Goal: Transaction & Acquisition: Purchase product/service

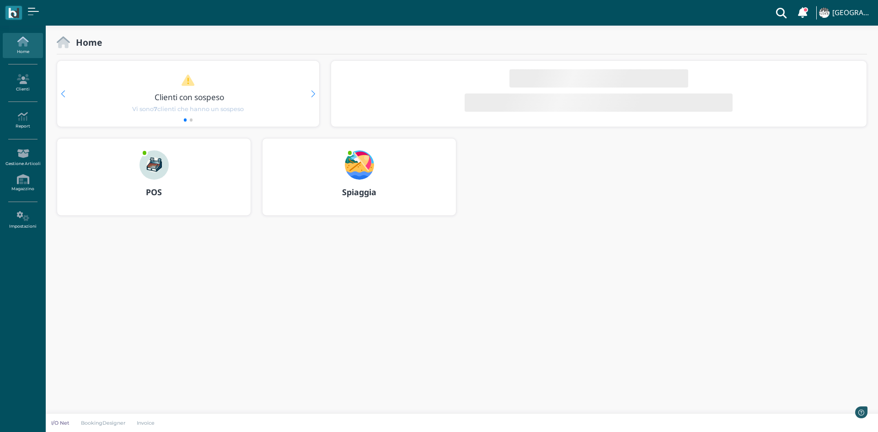
drag, startPoint x: 0, startPoint y: 0, endPoint x: 192, endPoint y: 183, distance: 265.5
click at [192, 183] on div "POS" at bounding box center [153, 193] width 193 height 26
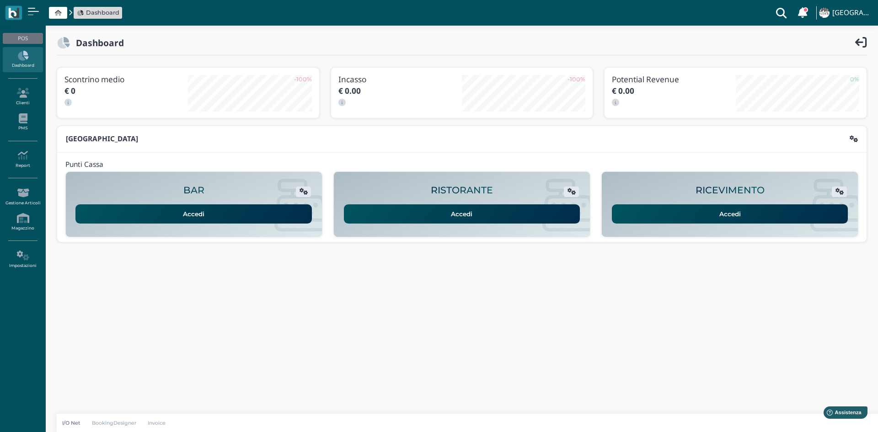
click at [716, 214] on link "Accedi" at bounding box center [730, 213] width 236 height 19
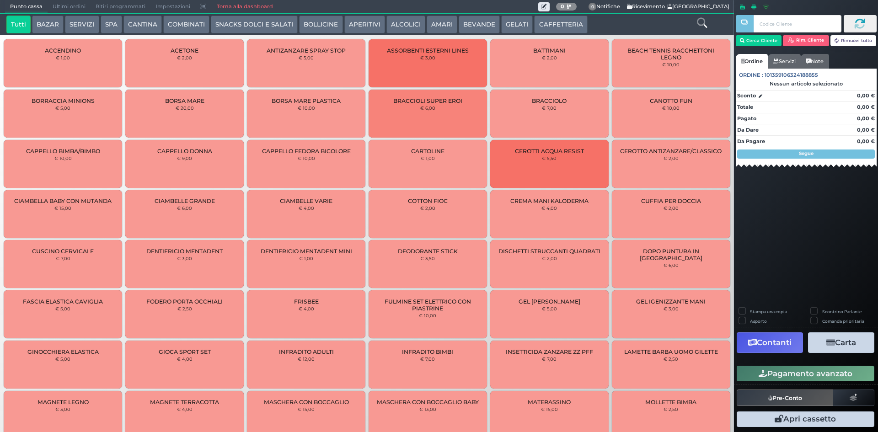
click at [560, 21] on button "CAFFETTERIA" at bounding box center [560, 25] width 53 height 18
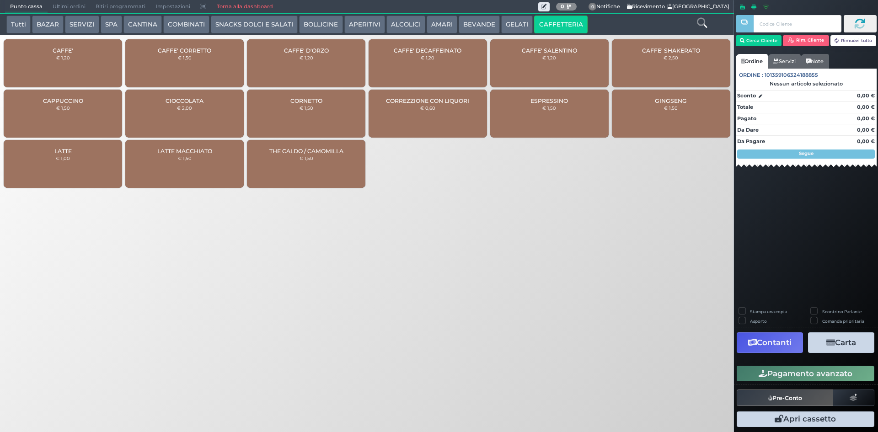
click at [62, 67] on div "CAFFE' € 1,20" at bounding box center [63, 63] width 118 height 48
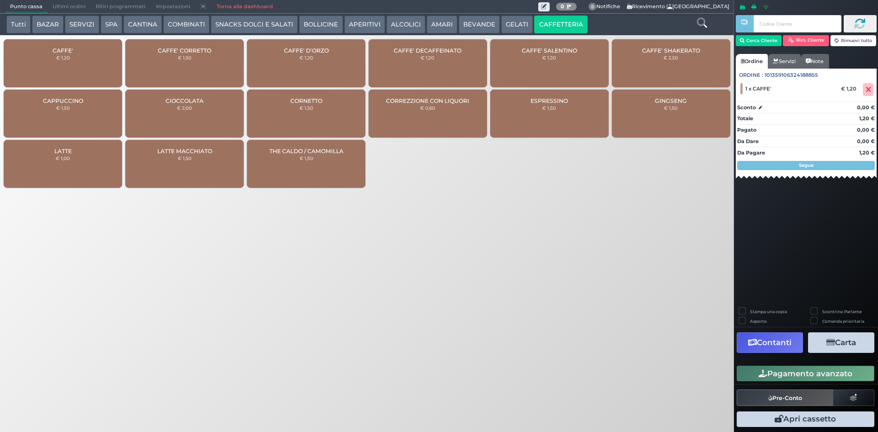
drag, startPoint x: 837, startPoint y: 371, endPoint x: 820, endPoint y: 369, distance: 17.1
click at [836, 371] on button "Pagamento avanzato" at bounding box center [806, 374] width 138 height 16
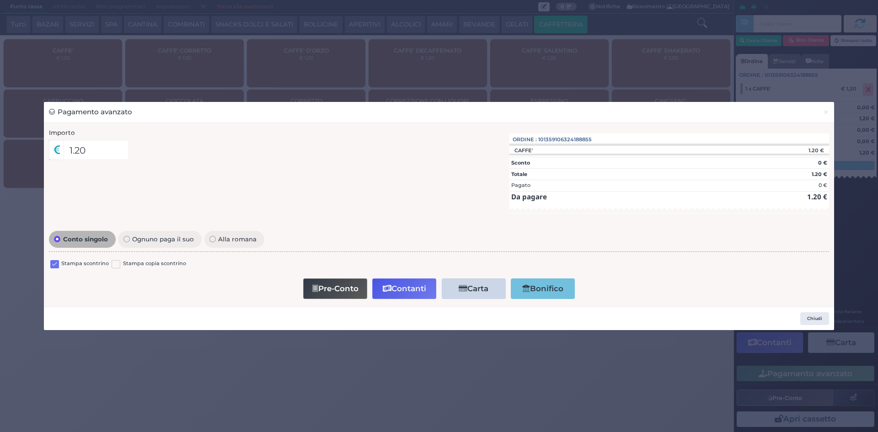
click at [55, 263] on label at bounding box center [54, 264] width 9 height 9
click at [0, 0] on input "checkbox" at bounding box center [0, 0] width 0 height 0
click at [413, 289] on button "Contanti" at bounding box center [404, 288] width 64 height 21
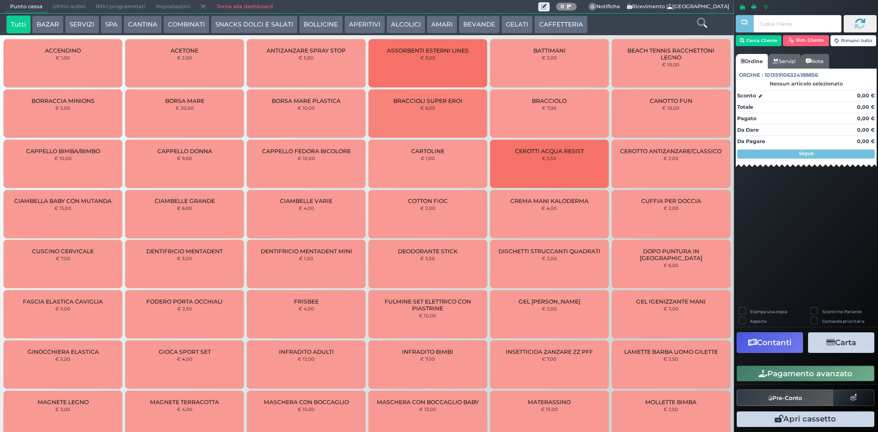
click at [546, 25] on button "CAFFETTERIA" at bounding box center [560, 25] width 53 height 18
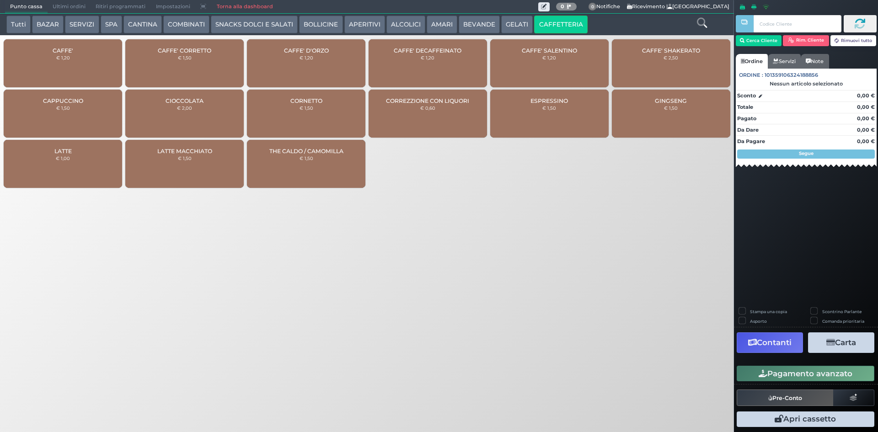
click at [83, 57] on div "CAFFE' € 1,20" at bounding box center [63, 63] width 118 height 48
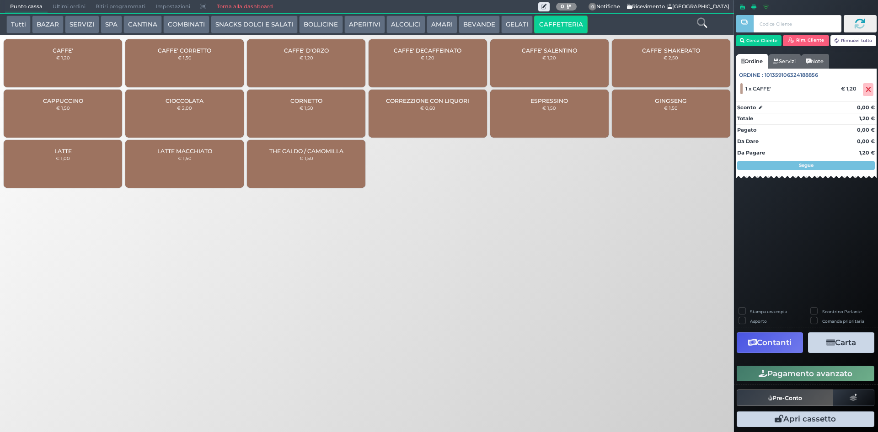
click at [785, 375] on button "Pagamento avanzato" at bounding box center [806, 374] width 138 height 16
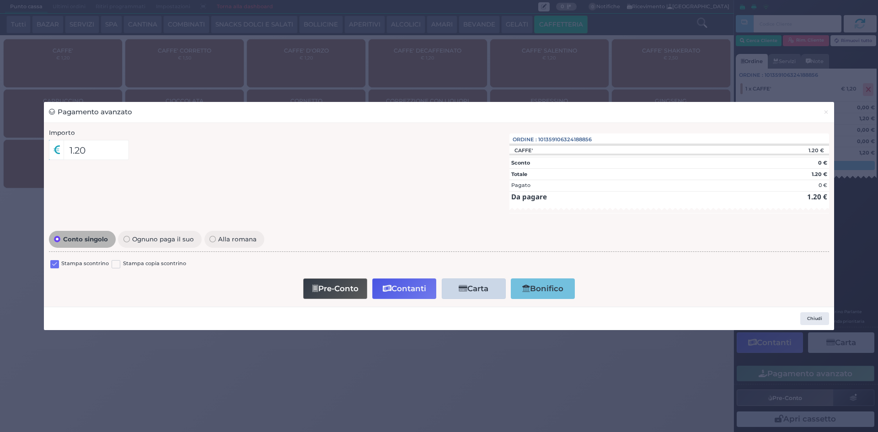
click at [52, 265] on label at bounding box center [54, 264] width 9 height 9
click at [0, 0] on input "checkbox" at bounding box center [0, 0] width 0 height 0
click at [413, 289] on button "Contanti" at bounding box center [404, 288] width 64 height 21
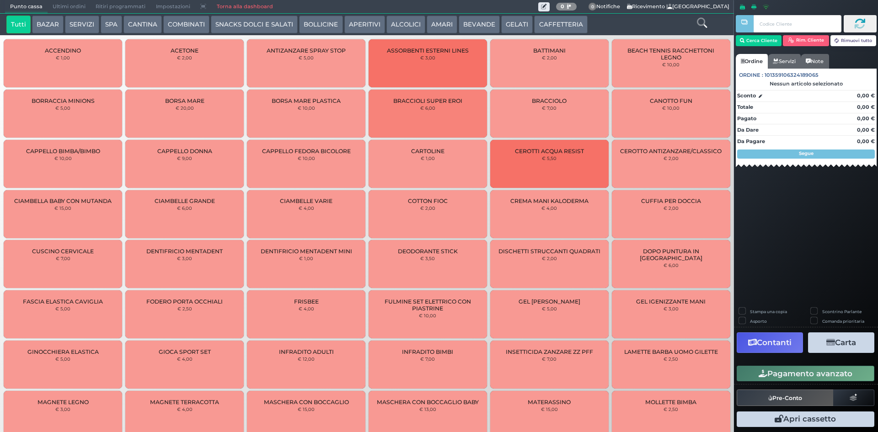
click at [477, 23] on button "BEVANDE" at bounding box center [479, 25] width 41 height 18
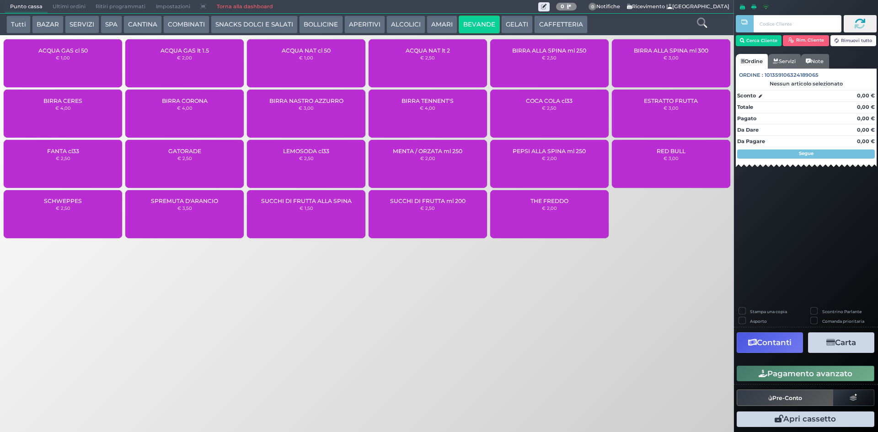
click at [90, 61] on div "ACQUA GAS cl 50 € 1,00" at bounding box center [63, 63] width 118 height 48
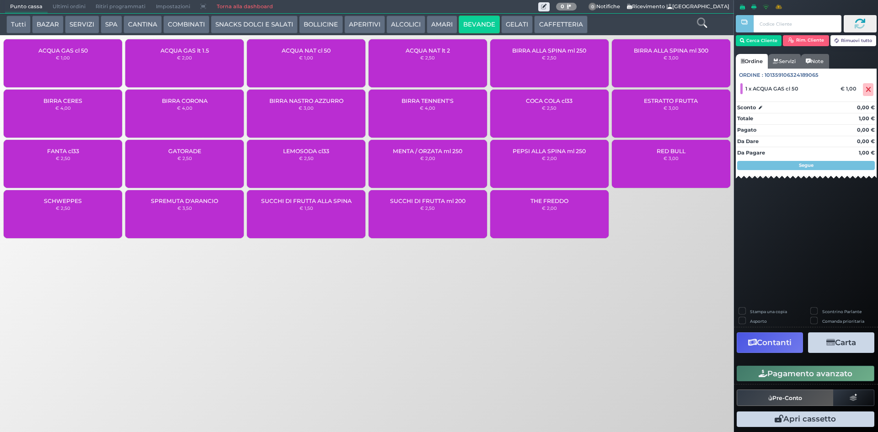
click at [310, 70] on div "ACQUA NAT cl 50 € 1,00" at bounding box center [306, 63] width 118 height 48
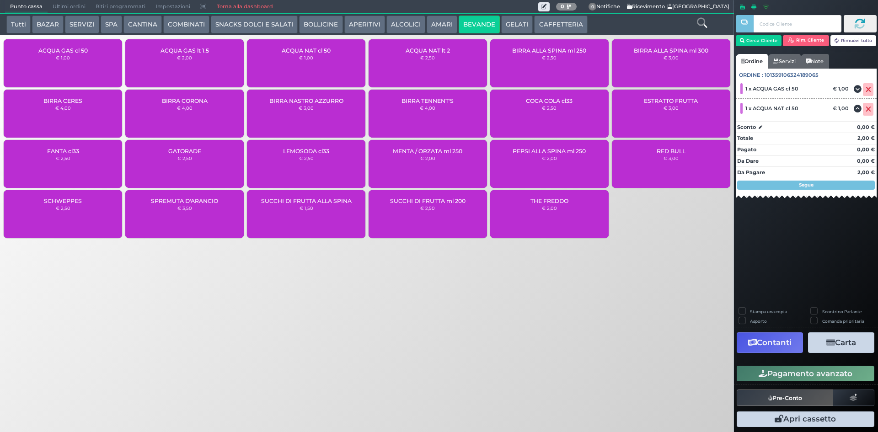
click at [821, 372] on button "Pagamento avanzato" at bounding box center [806, 374] width 138 height 16
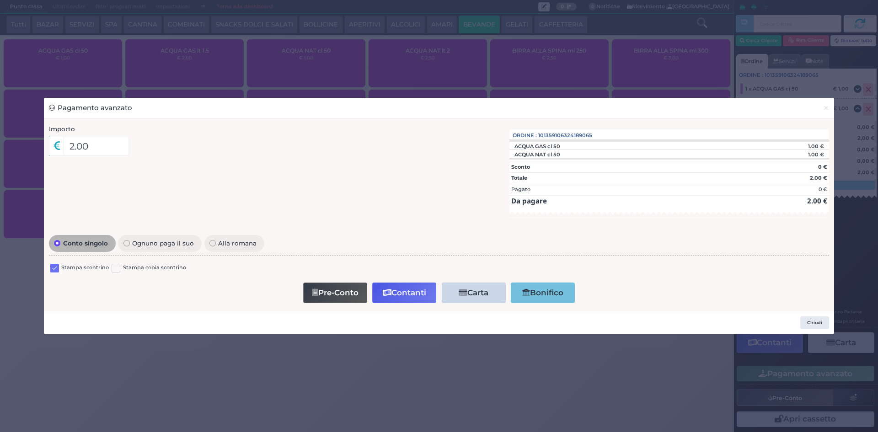
click at [53, 269] on label at bounding box center [54, 268] width 9 height 9
click at [0, 0] on input "checkbox" at bounding box center [0, 0] width 0 height 0
click at [390, 295] on icon "button" at bounding box center [387, 293] width 9 height 8
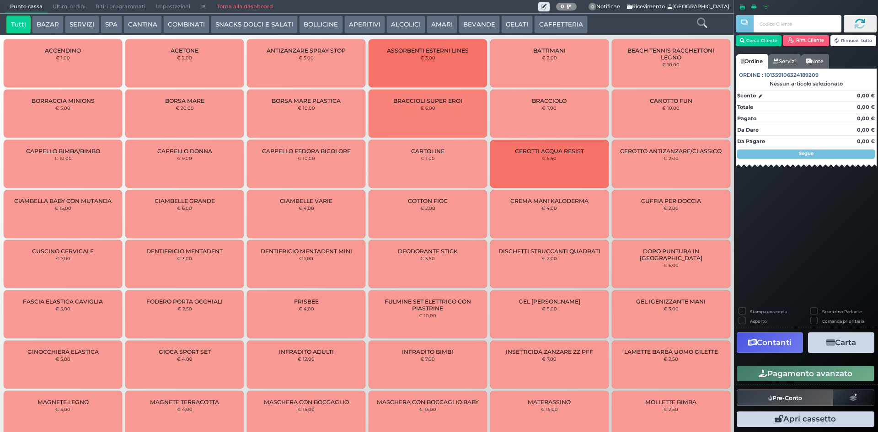
click at [555, 19] on button "CAFFETTERIA" at bounding box center [560, 25] width 53 height 18
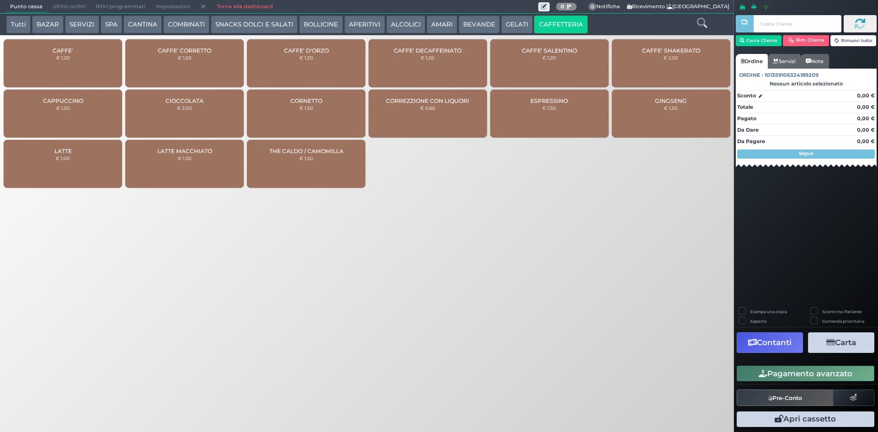
click at [483, 21] on button "BEVANDE" at bounding box center [479, 25] width 41 height 18
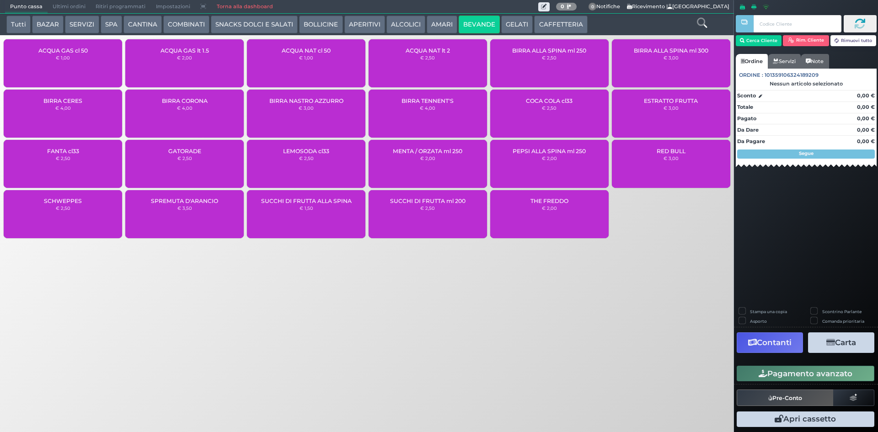
click at [283, 57] on div "ACQUA NAT cl 50 € 1,00" at bounding box center [306, 63] width 118 height 48
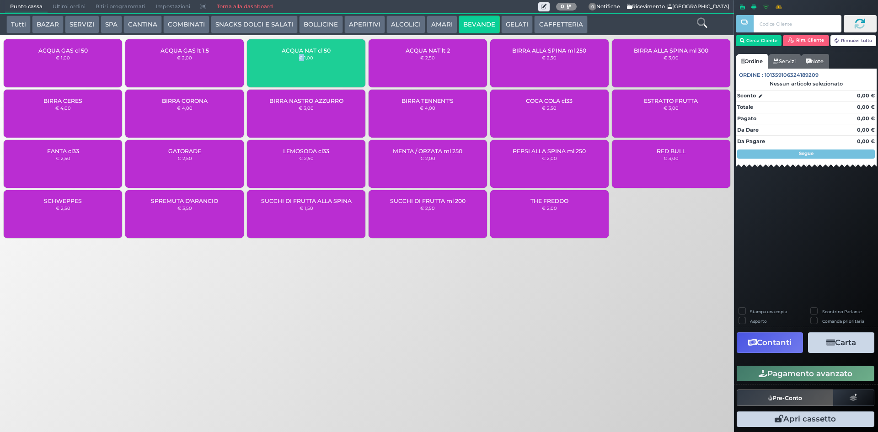
click at [283, 57] on div "ACQUA NAT cl 50 € 1,00" at bounding box center [306, 63] width 118 height 48
click at [284, 56] on div "ACQUA NAT cl 50 € 1,00" at bounding box center [306, 63] width 118 height 48
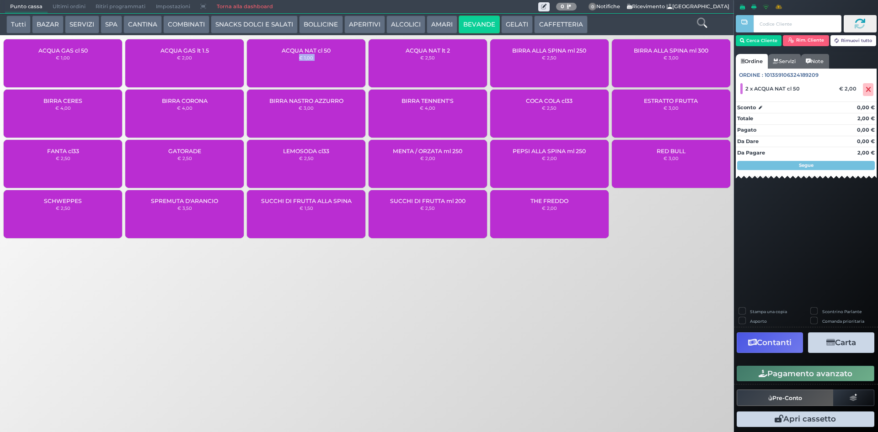
click at [284, 55] on div "ACQUA NAT cl 50 € 1,00" at bounding box center [306, 63] width 118 height 48
click at [806, 378] on button "Pagamento avanzato" at bounding box center [806, 374] width 138 height 16
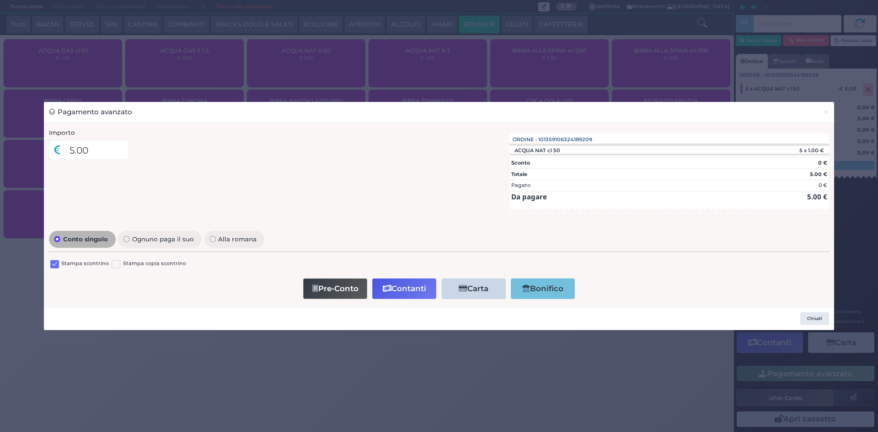
click at [56, 262] on label at bounding box center [54, 264] width 9 height 9
click at [0, 0] on input "checkbox" at bounding box center [0, 0] width 0 height 0
click at [421, 286] on button "Contanti" at bounding box center [404, 288] width 64 height 21
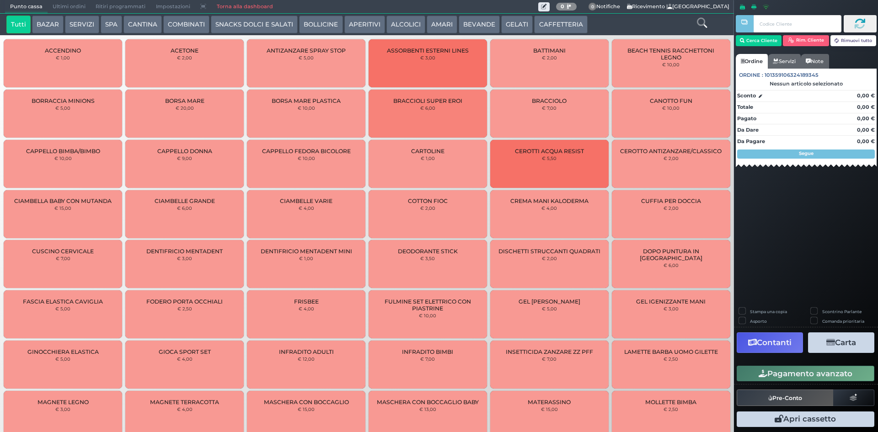
click at [472, 29] on button "BEVANDE" at bounding box center [479, 25] width 41 height 18
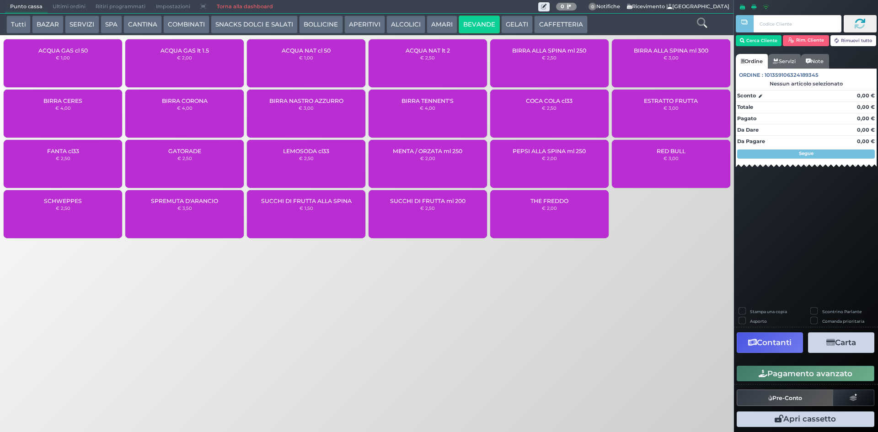
click at [83, 68] on div "ACQUA GAS cl 50 € 1,00" at bounding box center [63, 63] width 118 height 48
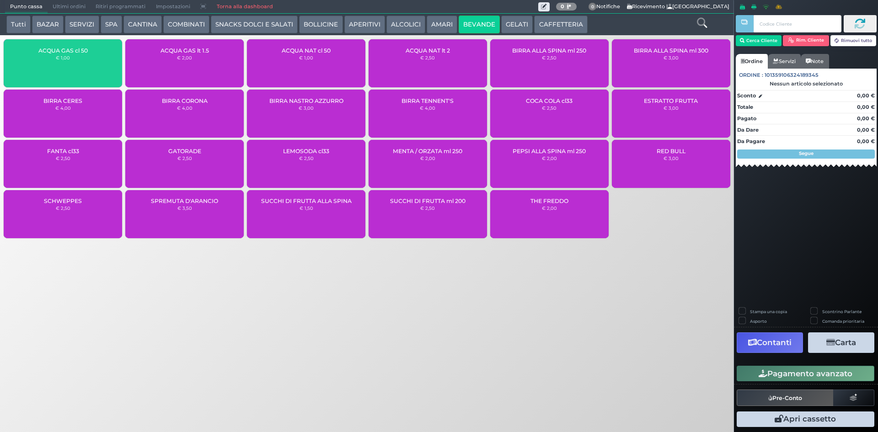
click at [83, 68] on div "ACQUA GAS cl 50 € 1,00" at bounding box center [63, 63] width 118 height 48
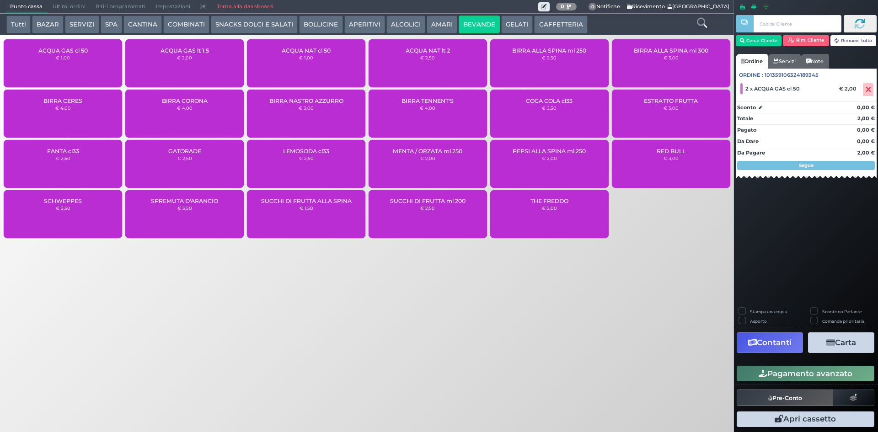
click at [809, 373] on button "Pagamento avanzato" at bounding box center [806, 374] width 138 height 16
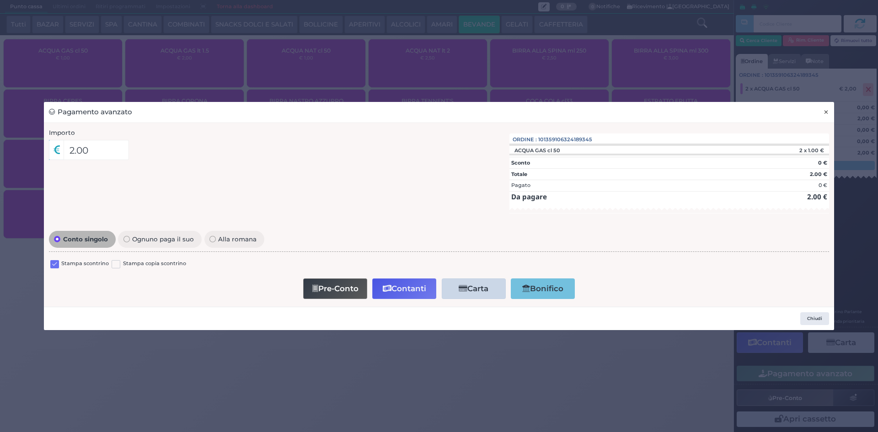
click at [830, 113] on button "×" at bounding box center [826, 112] width 16 height 21
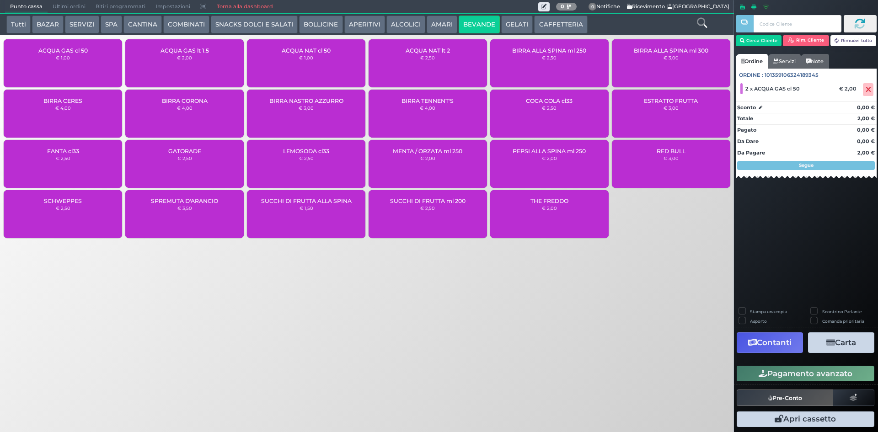
click at [312, 65] on div "ACQUA NAT cl 50 € 1,00" at bounding box center [306, 63] width 118 height 48
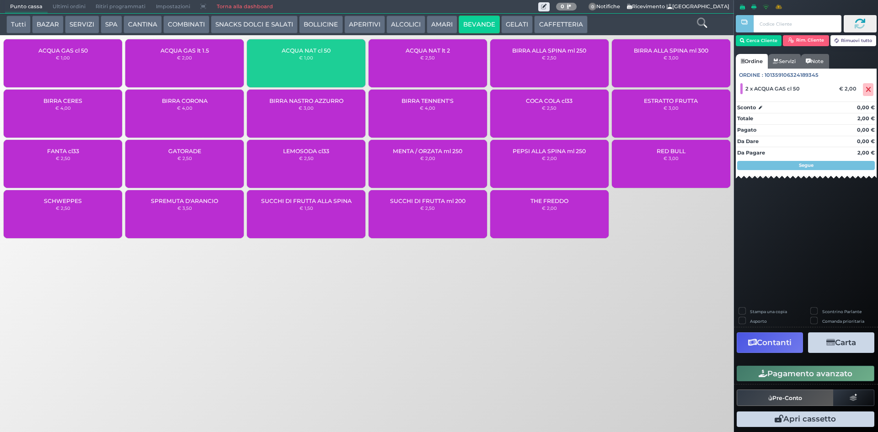
click at [312, 65] on div "ACQUA NAT cl 50 € 1,00" at bounding box center [306, 63] width 118 height 48
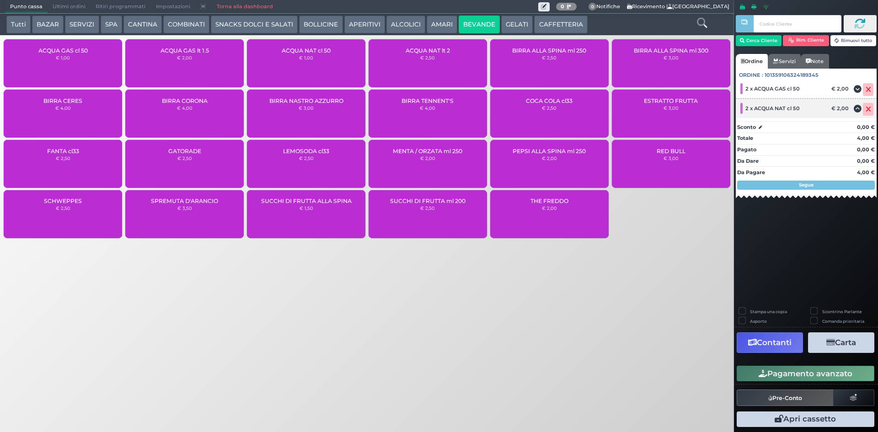
click at [868, 109] on icon at bounding box center [868, 109] width 5 height 0
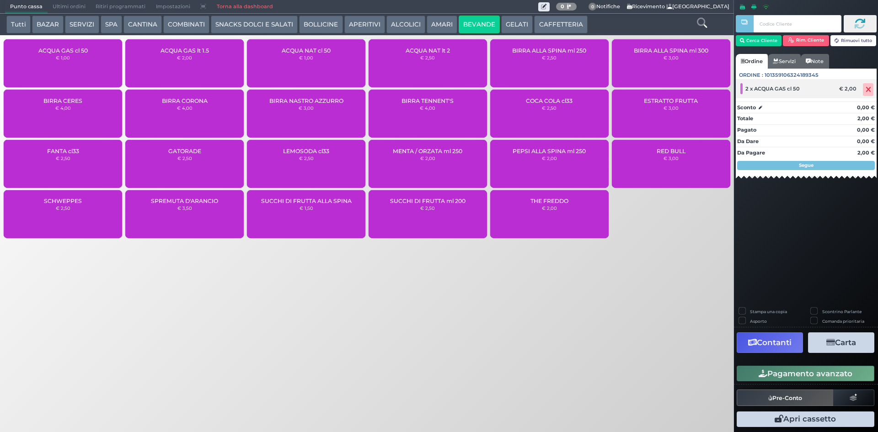
click at [870, 90] on icon at bounding box center [868, 90] width 5 height 0
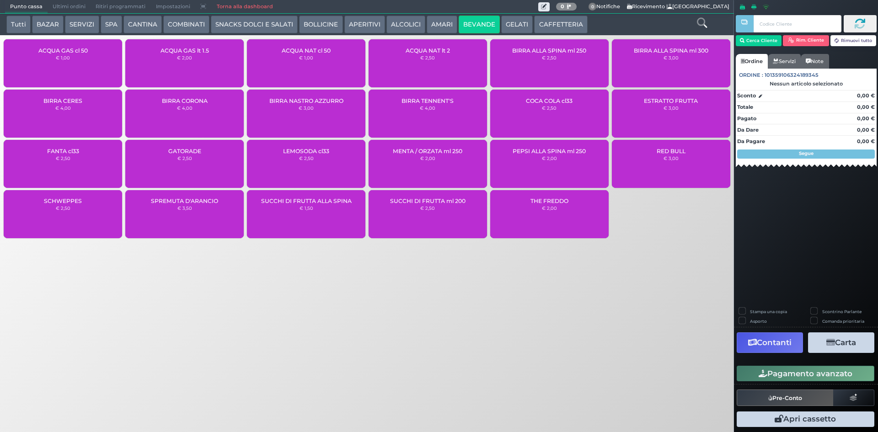
click at [312, 50] on span "ACQUA NAT cl 50" at bounding box center [306, 50] width 49 height 7
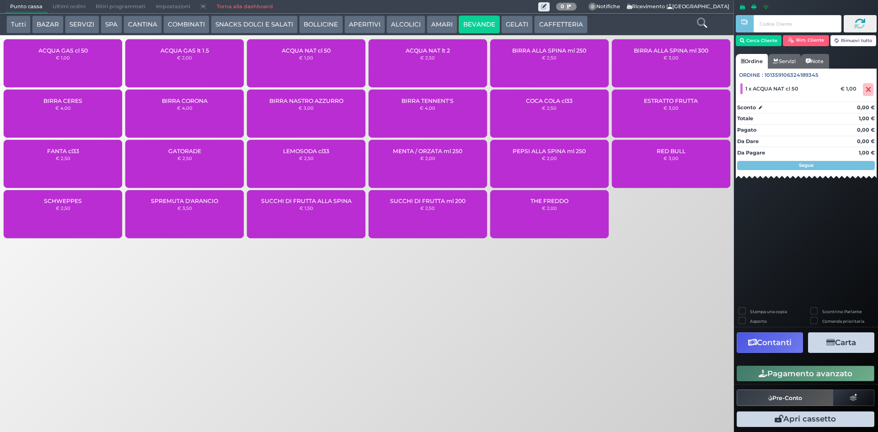
click at [791, 373] on button "Pagamento avanzato" at bounding box center [806, 374] width 138 height 16
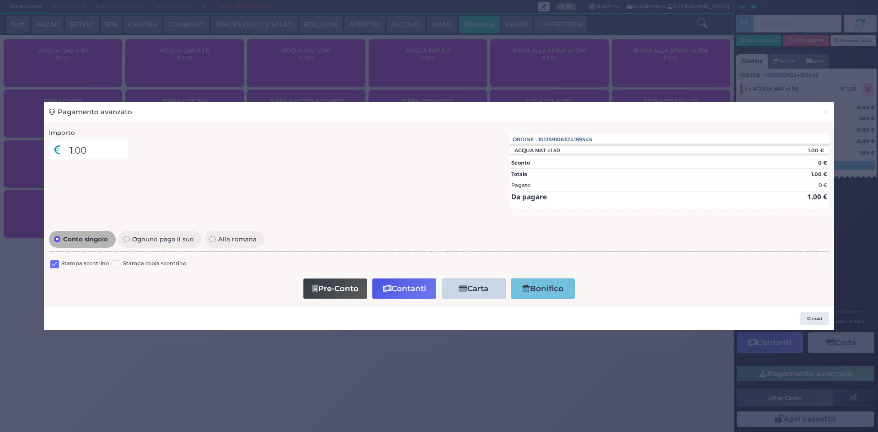
click at [54, 264] on label at bounding box center [54, 264] width 9 height 9
click at [0, 0] on input "checkbox" at bounding box center [0, 0] width 0 height 0
click at [405, 288] on button "Contanti" at bounding box center [404, 288] width 64 height 21
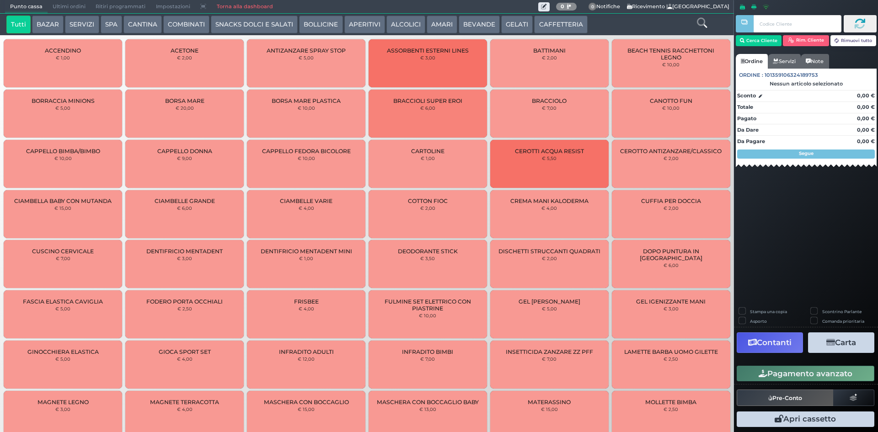
click at [538, 19] on button "CAFFETTERIA" at bounding box center [560, 25] width 53 height 18
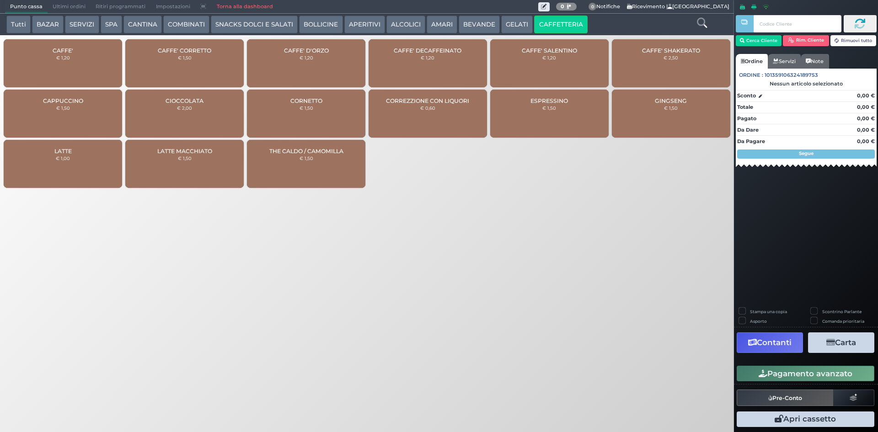
click at [68, 48] on span "CAFFE'" at bounding box center [63, 50] width 21 height 7
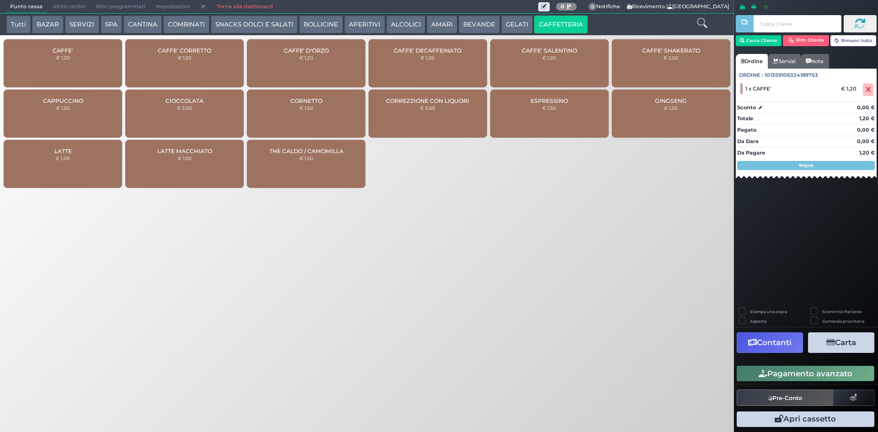
click at [767, 375] on button "Pagamento avanzato" at bounding box center [806, 374] width 138 height 16
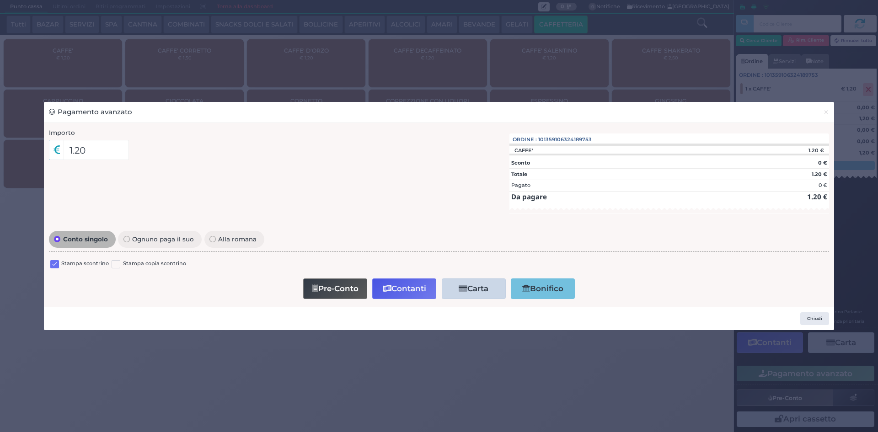
click at [55, 262] on label at bounding box center [54, 264] width 9 height 9
click at [0, 0] on input "checkbox" at bounding box center [0, 0] width 0 height 0
click at [392, 293] on button "Contanti" at bounding box center [404, 288] width 64 height 21
